Goal: Task Accomplishment & Management: Use online tool/utility

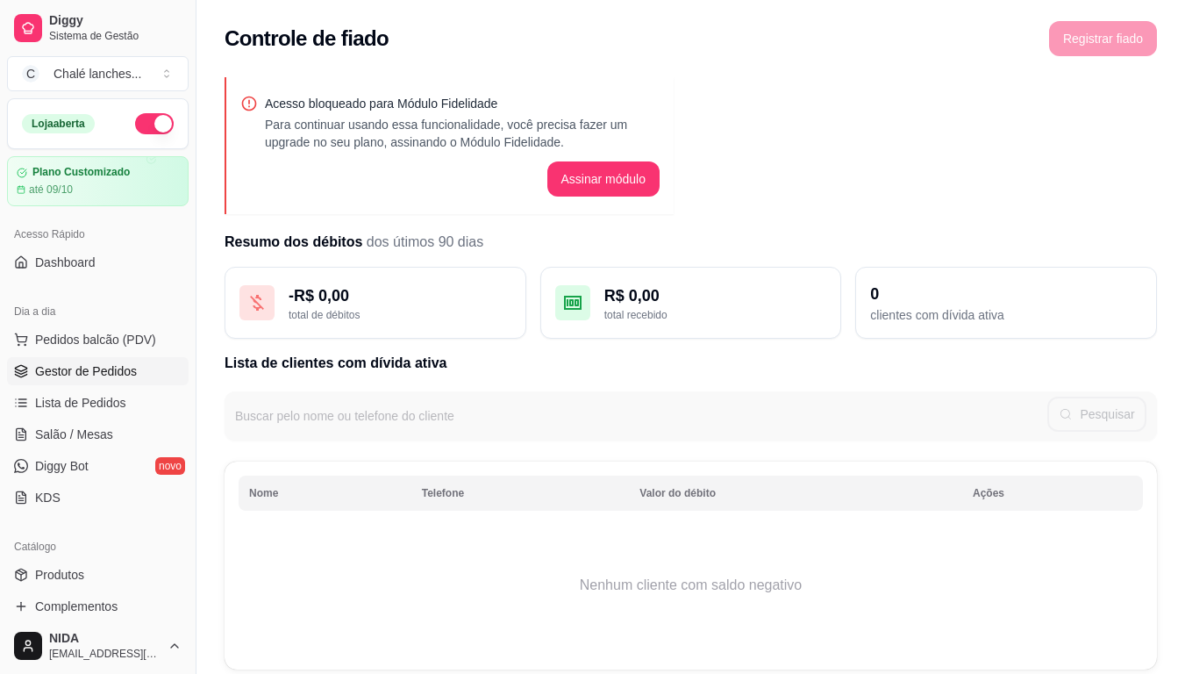
click at [103, 365] on span "Gestor de Pedidos" at bounding box center [86, 371] width 102 height 18
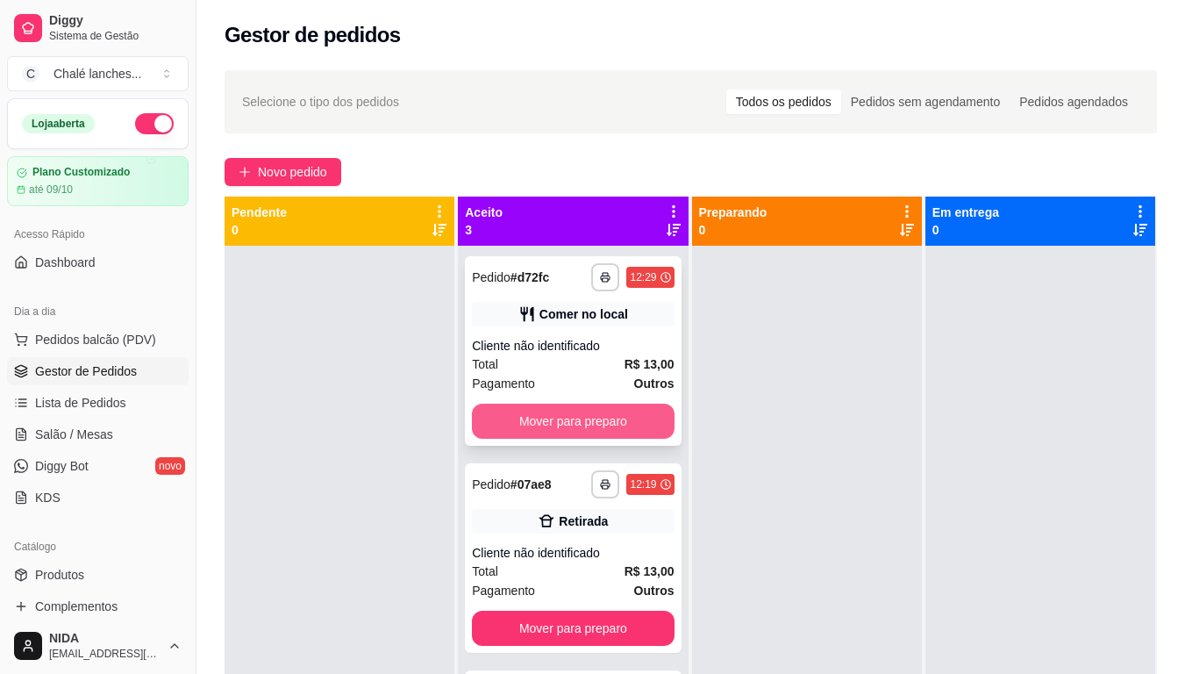
click at [538, 417] on button "Mover para preparo" at bounding box center [573, 420] width 202 height 35
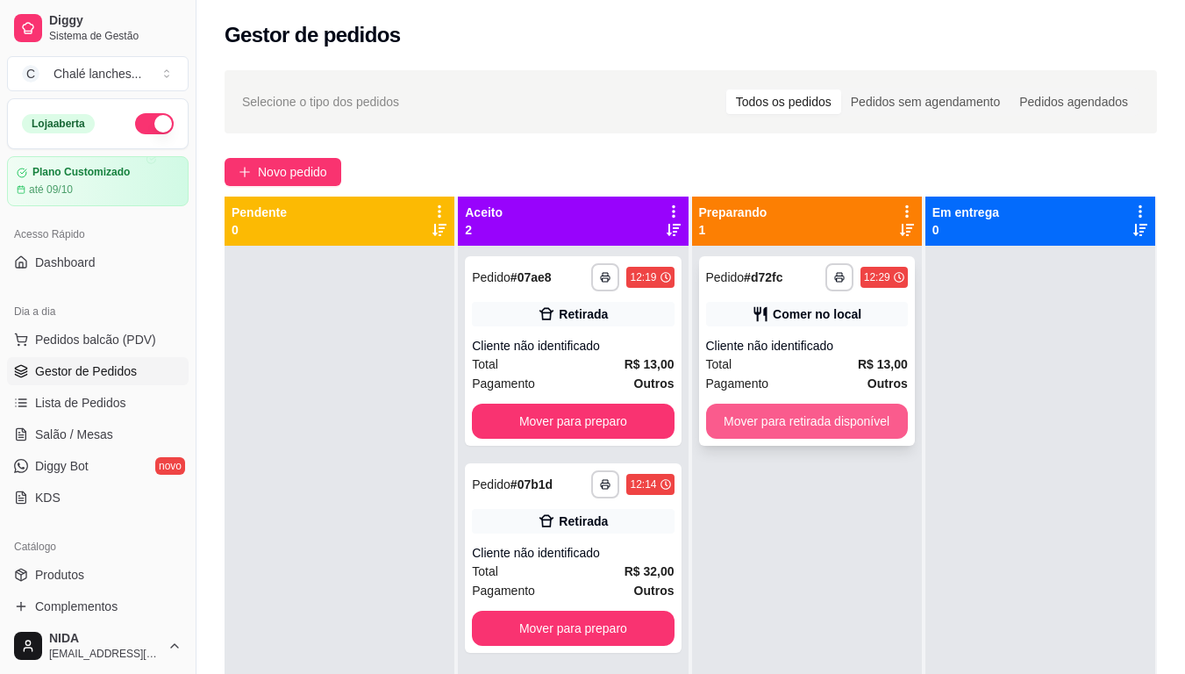
click at [759, 425] on button "Mover para retirada disponível" at bounding box center [807, 420] width 202 height 35
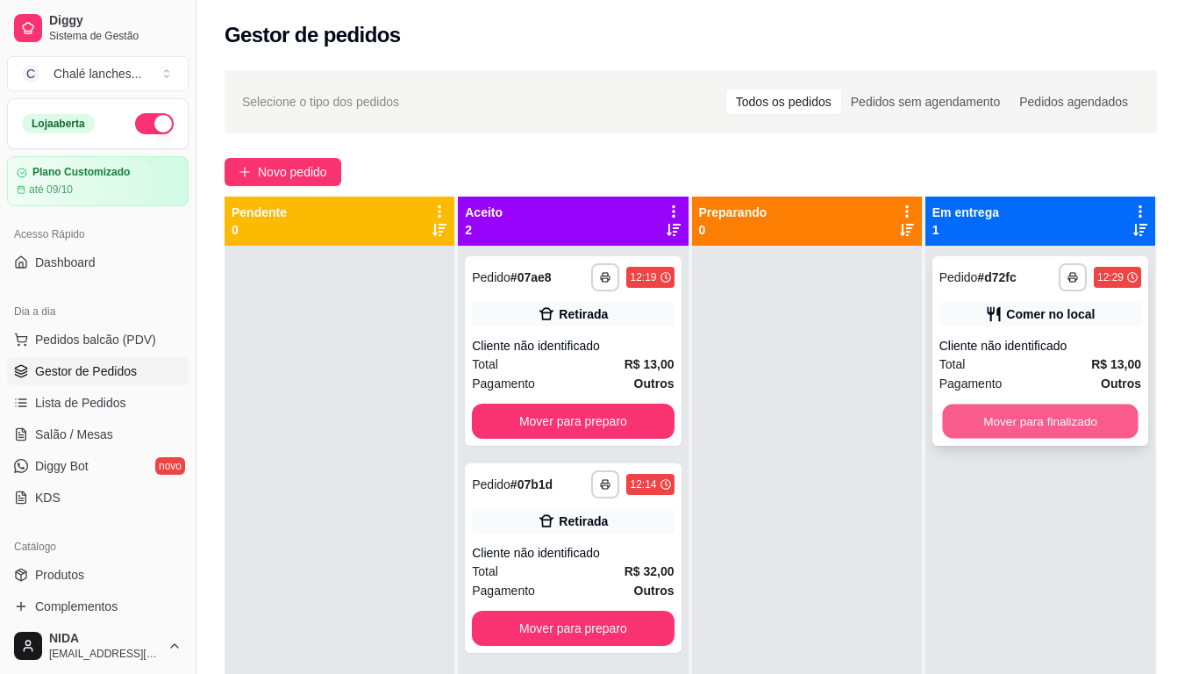
click at [1097, 424] on button "Mover para finalizado" at bounding box center [1040, 421] width 196 height 34
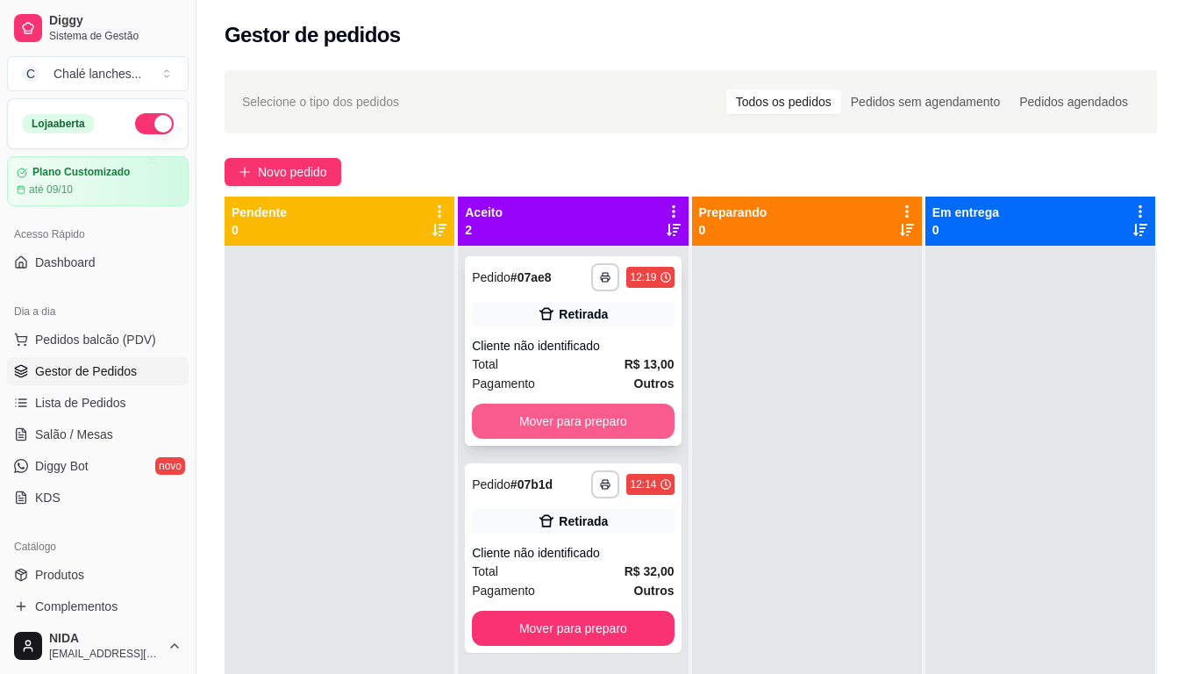
click at [591, 422] on button "Mover para preparo" at bounding box center [573, 420] width 202 height 35
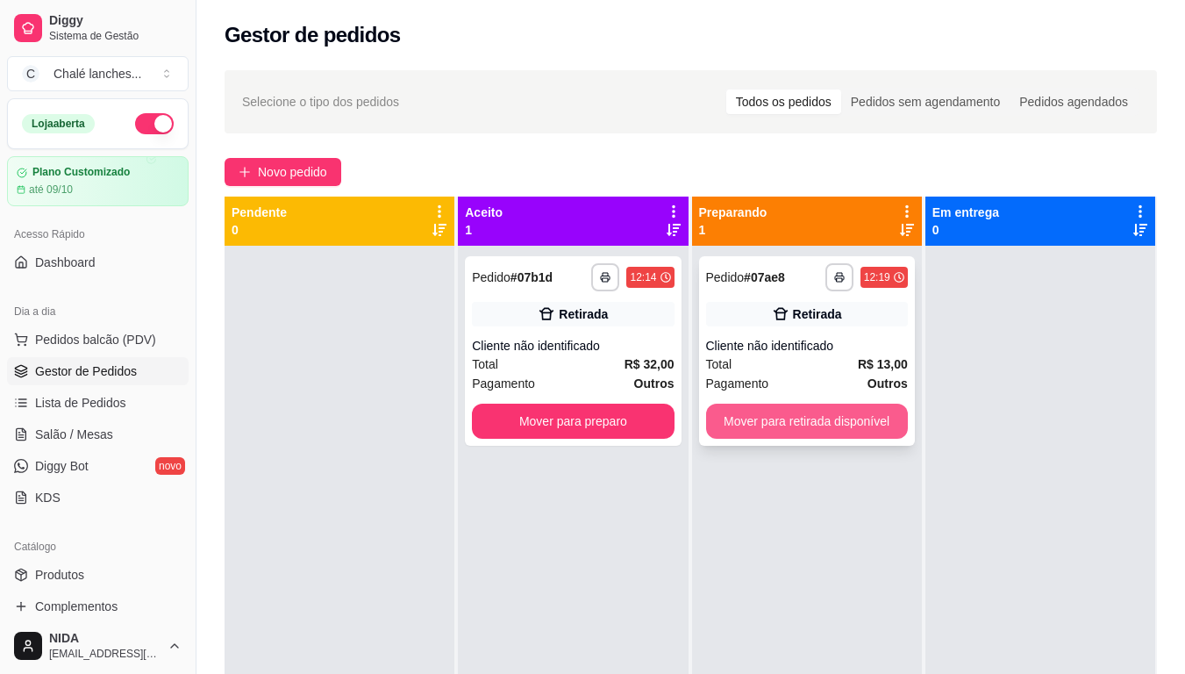
click at [768, 403] on button "Mover para retirada disponível" at bounding box center [807, 420] width 202 height 35
click at [874, 418] on button "Mover para retirada disponível" at bounding box center [807, 420] width 202 height 35
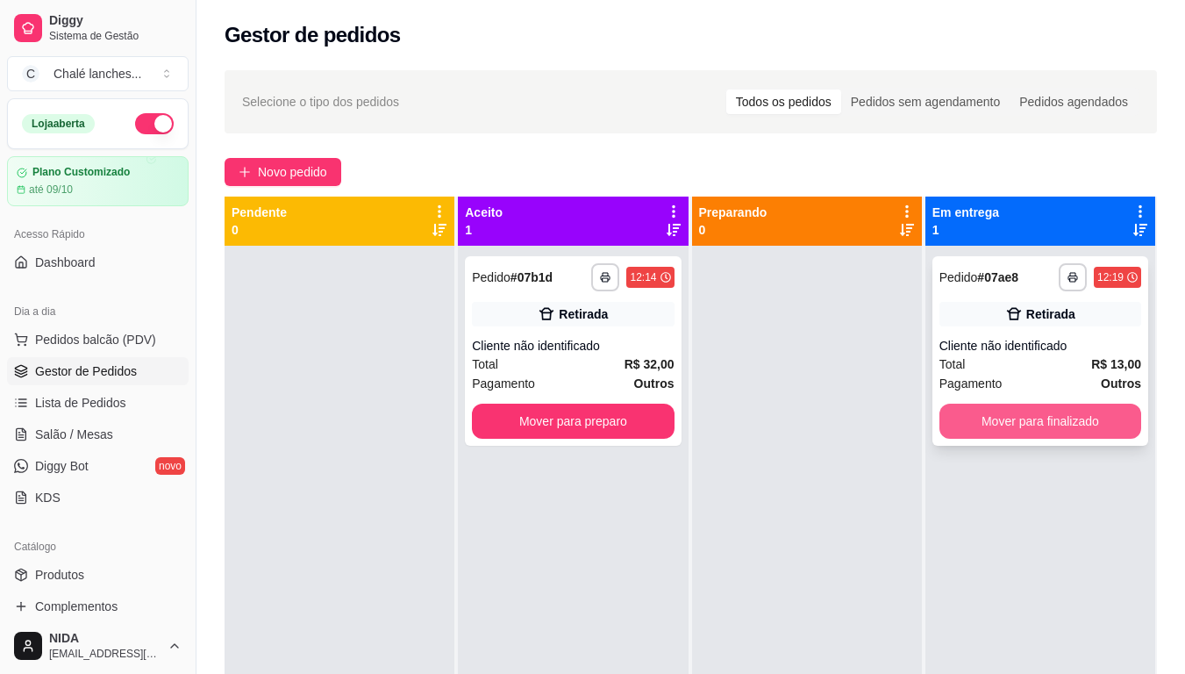
click at [977, 417] on button "Mover para finalizado" at bounding box center [1040, 420] width 202 height 35
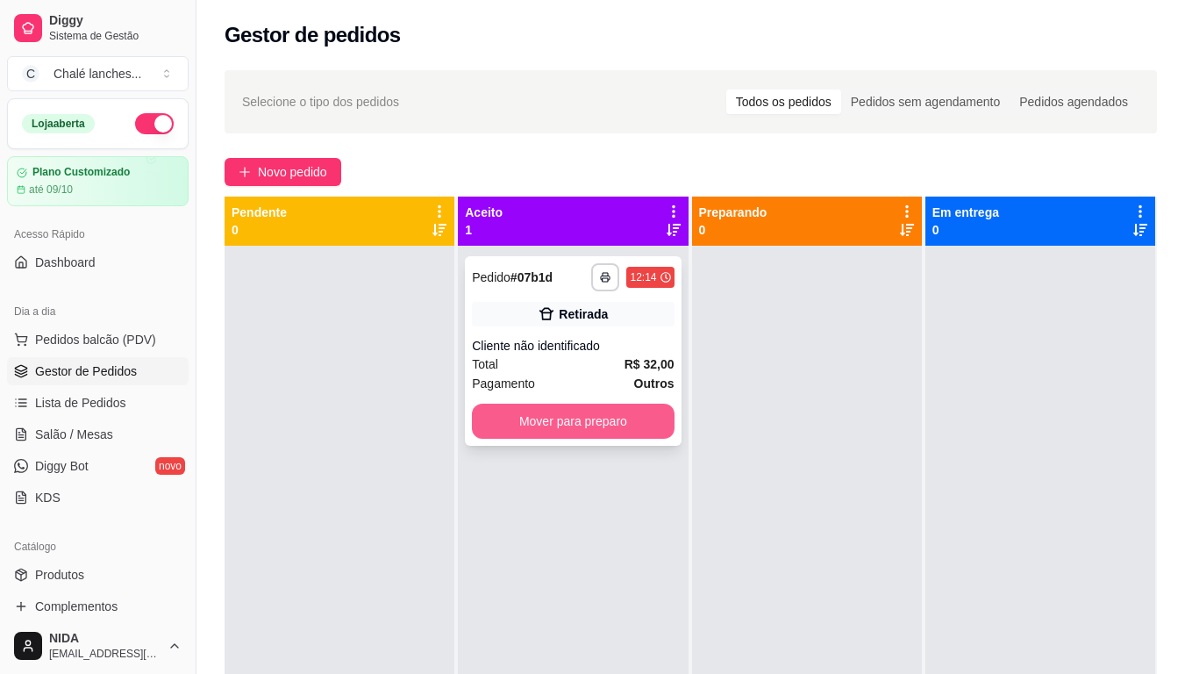
click at [617, 424] on button "Mover para preparo" at bounding box center [573, 420] width 202 height 35
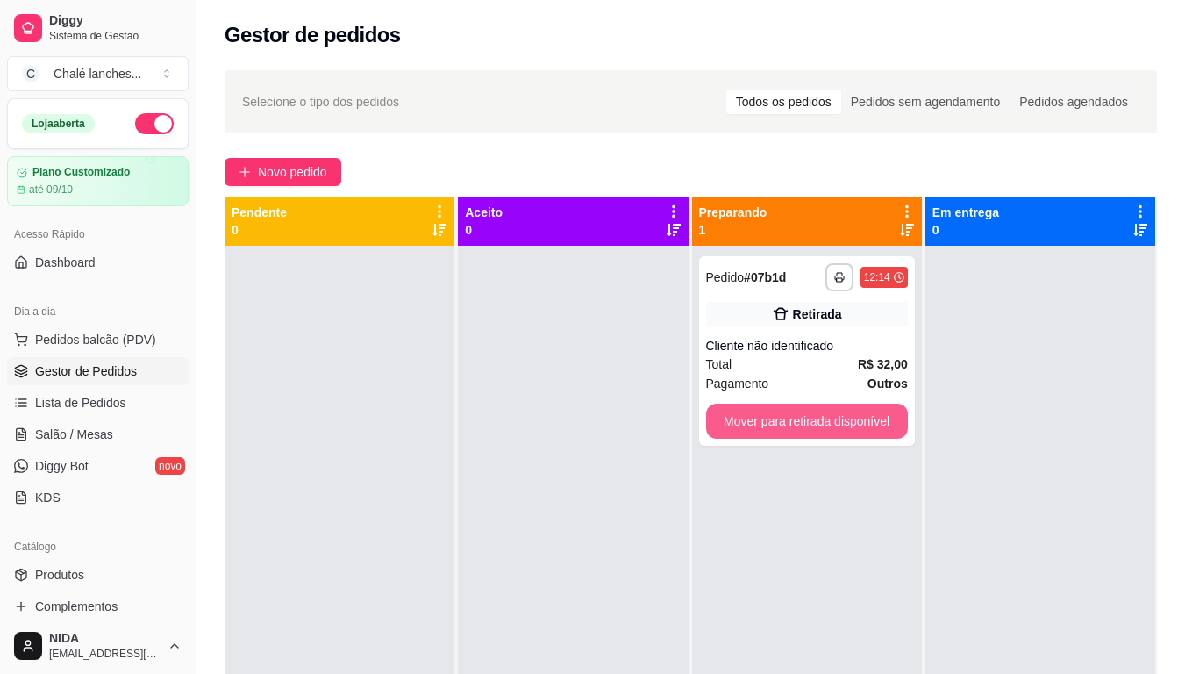
click at [805, 421] on button "Mover para retirada disponível" at bounding box center [807, 420] width 202 height 35
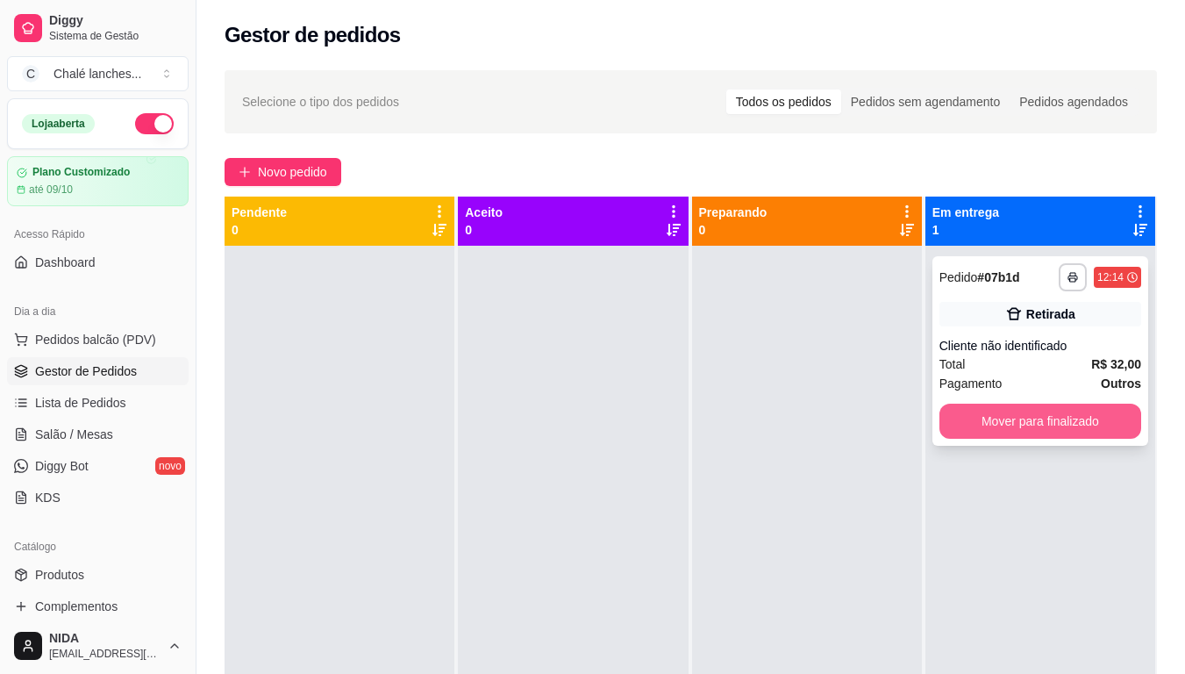
click at [952, 411] on button "Mover para finalizado" at bounding box center [1040, 420] width 202 height 35
